Goal: Information Seeking & Learning: Learn about a topic

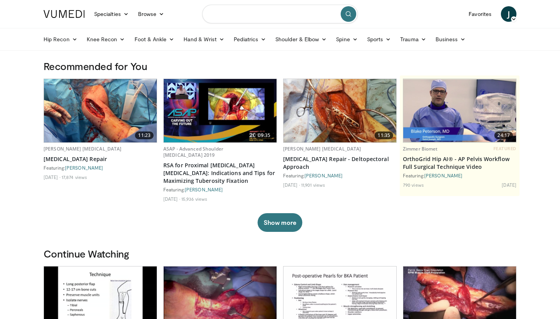
click at [259, 14] on input "Search topics, interventions" at bounding box center [280, 14] width 156 height 19
type input "**********"
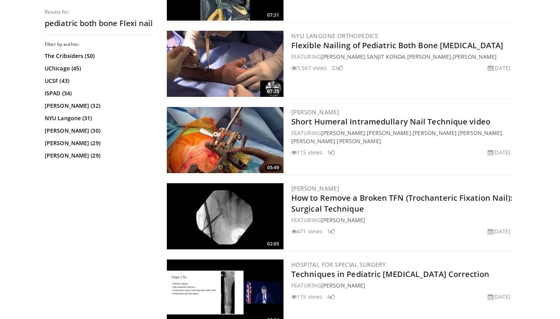
scroll to position [290, 0]
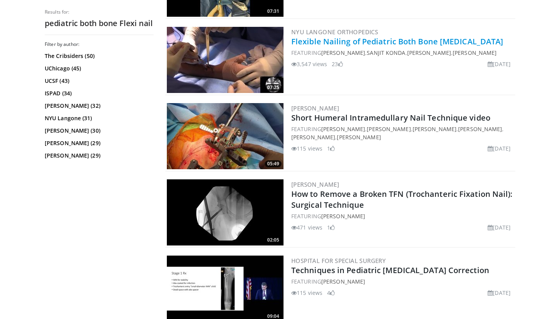
click at [361, 45] on link "Flexible Nailing of Pediatric Both Bone [MEDICAL_DATA]" at bounding box center [397, 41] width 212 height 11
